Goal: Navigation & Orientation: Find specific page/section

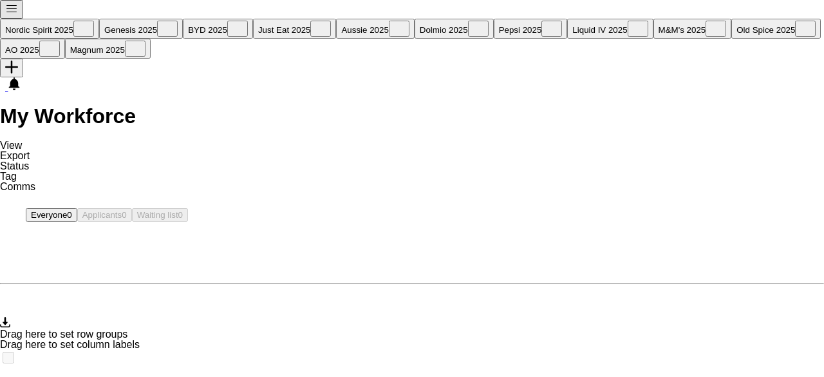
click at [12, 19] on button "Menu" at bounding box center [11, 9] width 23 height 19
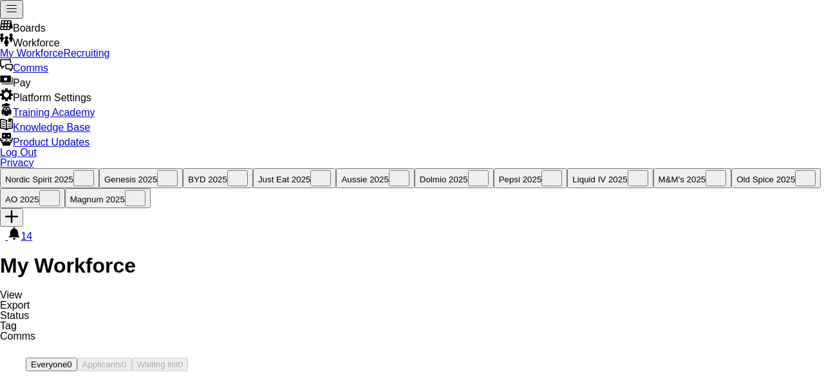
click at [63, 59] on link "My Workforce" at bounding box center [31, 53] width 63 height 11
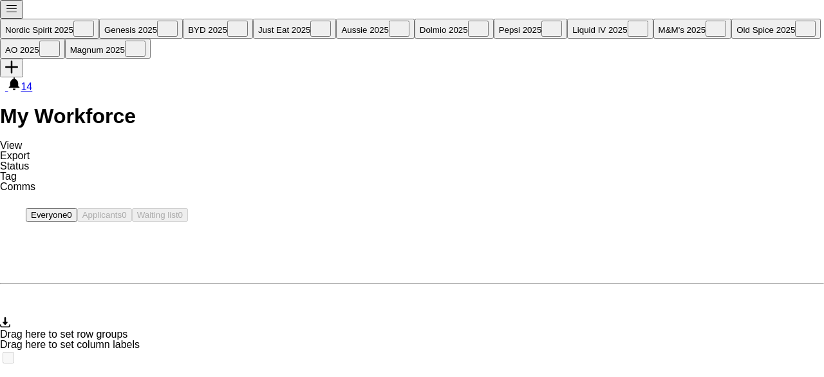
click at [8, 19] on button "Menu" at bounding box center [11, 9] width 23 height 19
click at [14, 16] on app-icon "Menu" at bounding box center [11, 12] width 13 height 10
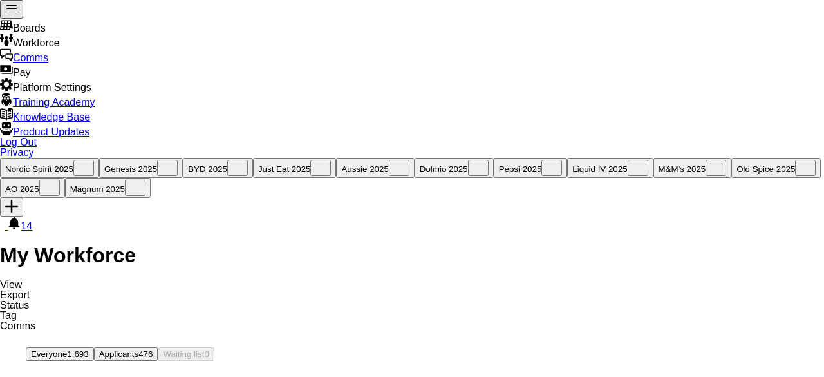
type input "*******"
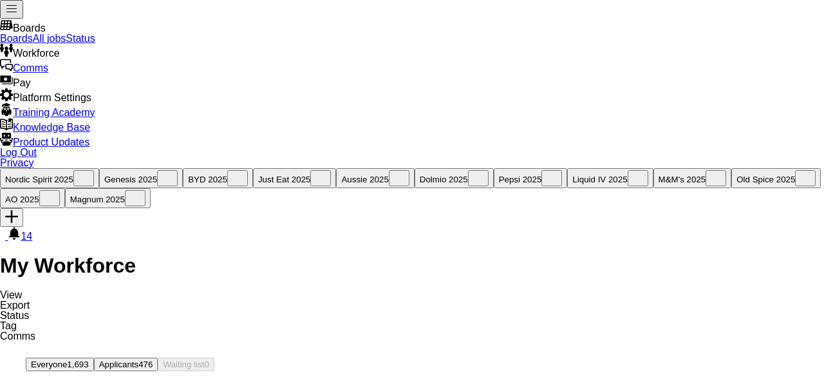
click at [66, 44] on link "All jobs" at bounding box center [49, 38] width 33 height 11
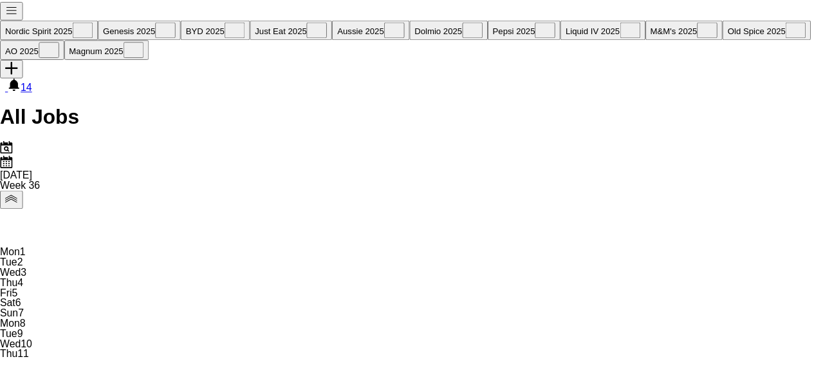
scroll to position [0, 308]
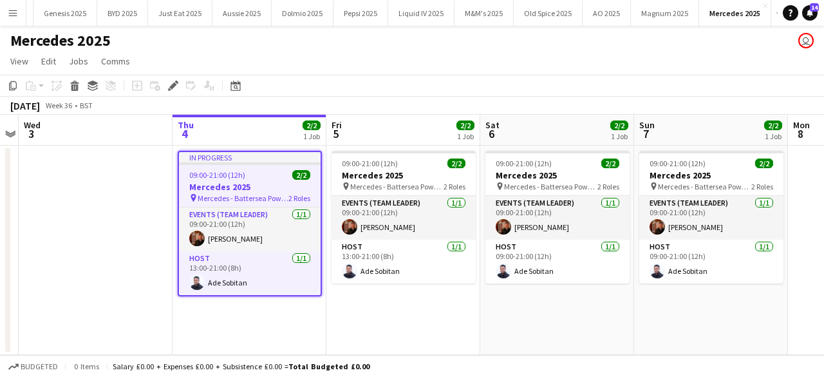
click at [12, 25] on button "Menu" at bounding box center [13, 13] width 26 height 26
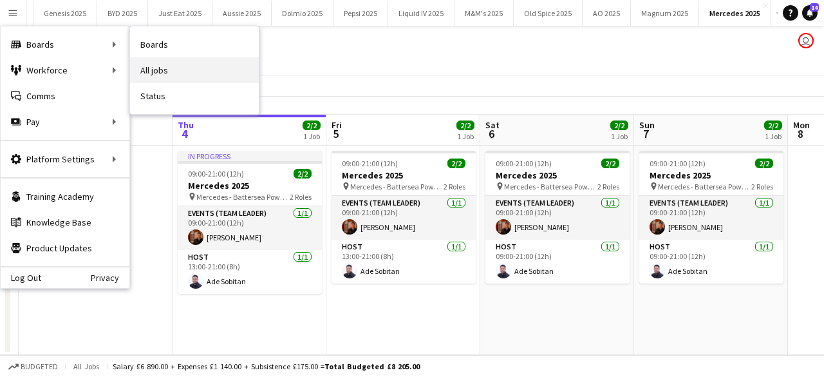
click at [160, 64] on link "All jobs" at bounding box center [194, 70] width 129 height 26
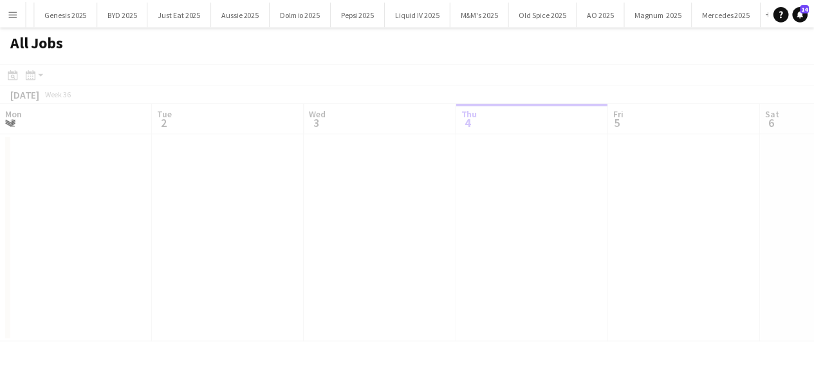
scroll to position [0, 308]
